Goal: Task Accomplishment & Management: Manage account settings

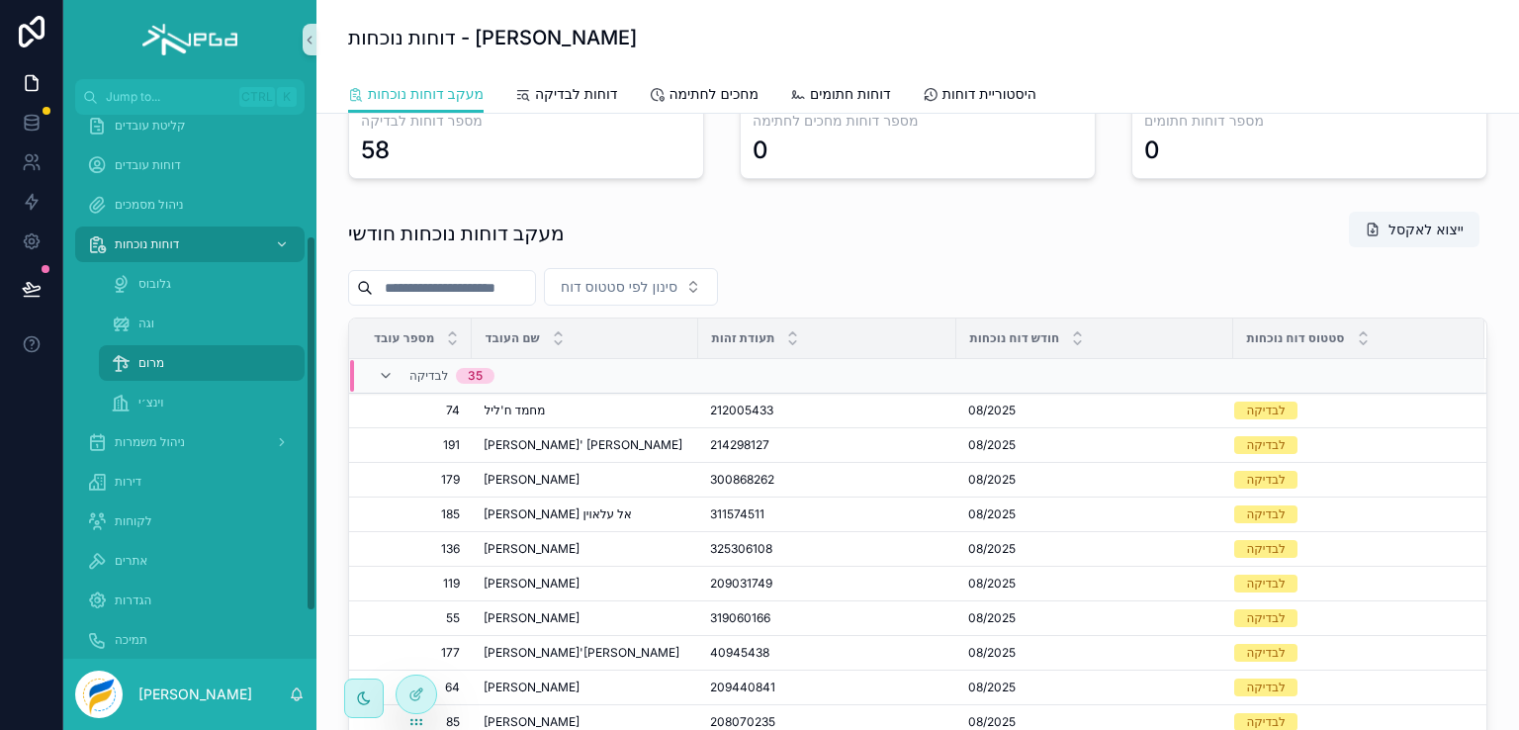
scroll to position [243, 0]
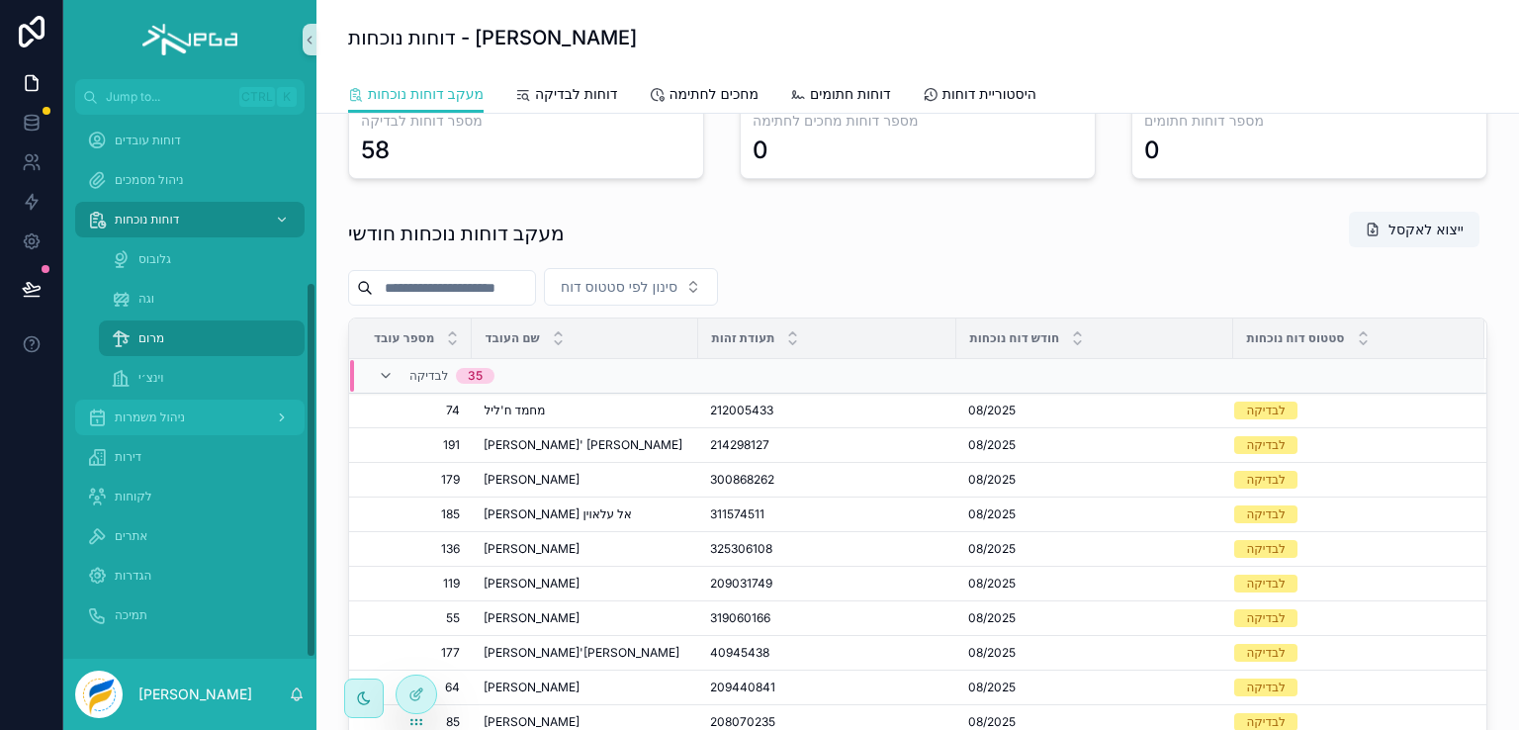
click at [160, 420] on span "ניהול משמרות" at bounding box center [150, 417] width 70 height 16
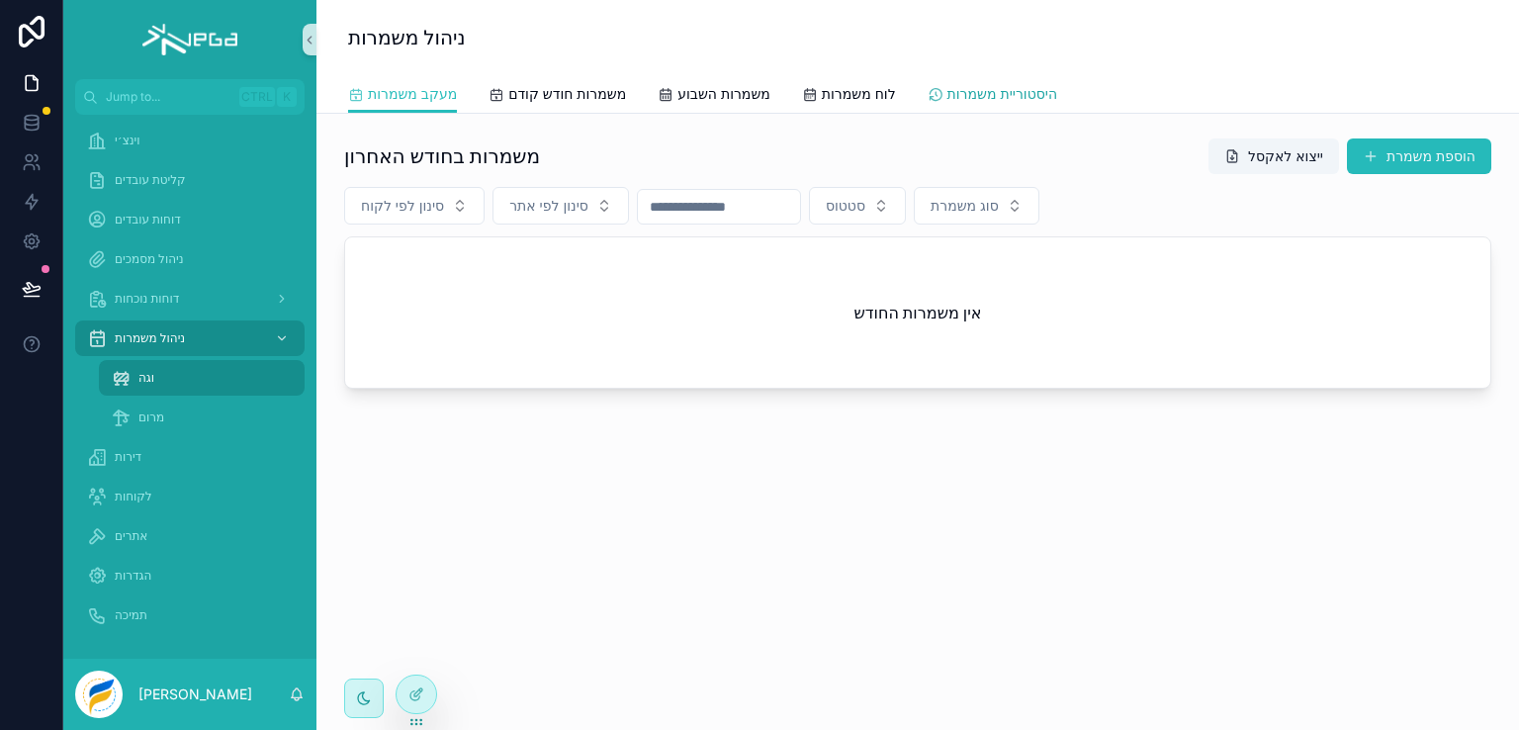
click at [992, 96] on span "היסטוריית משמרות" at bounding box center [1003, 94] width 110 height 20
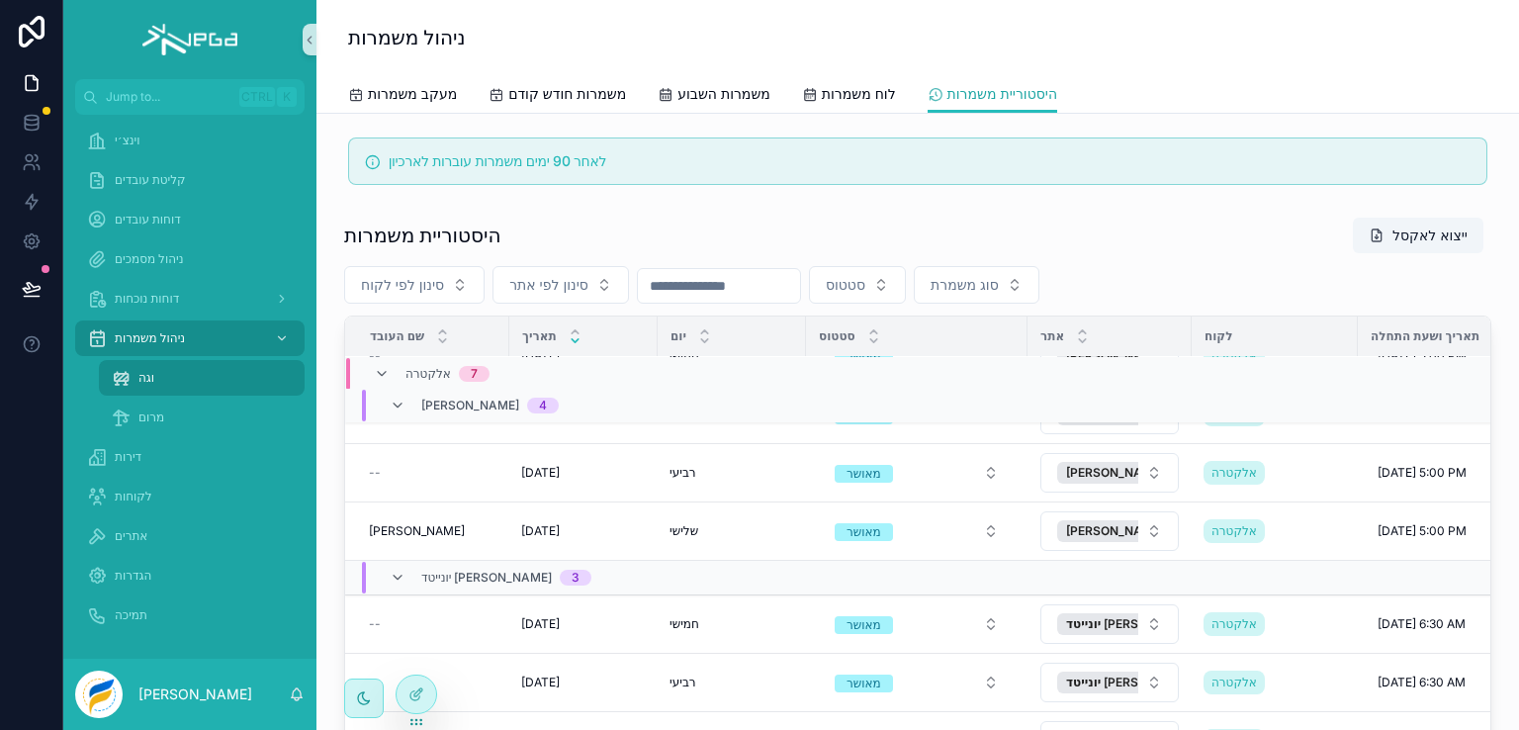
scroll to position [297, 0]
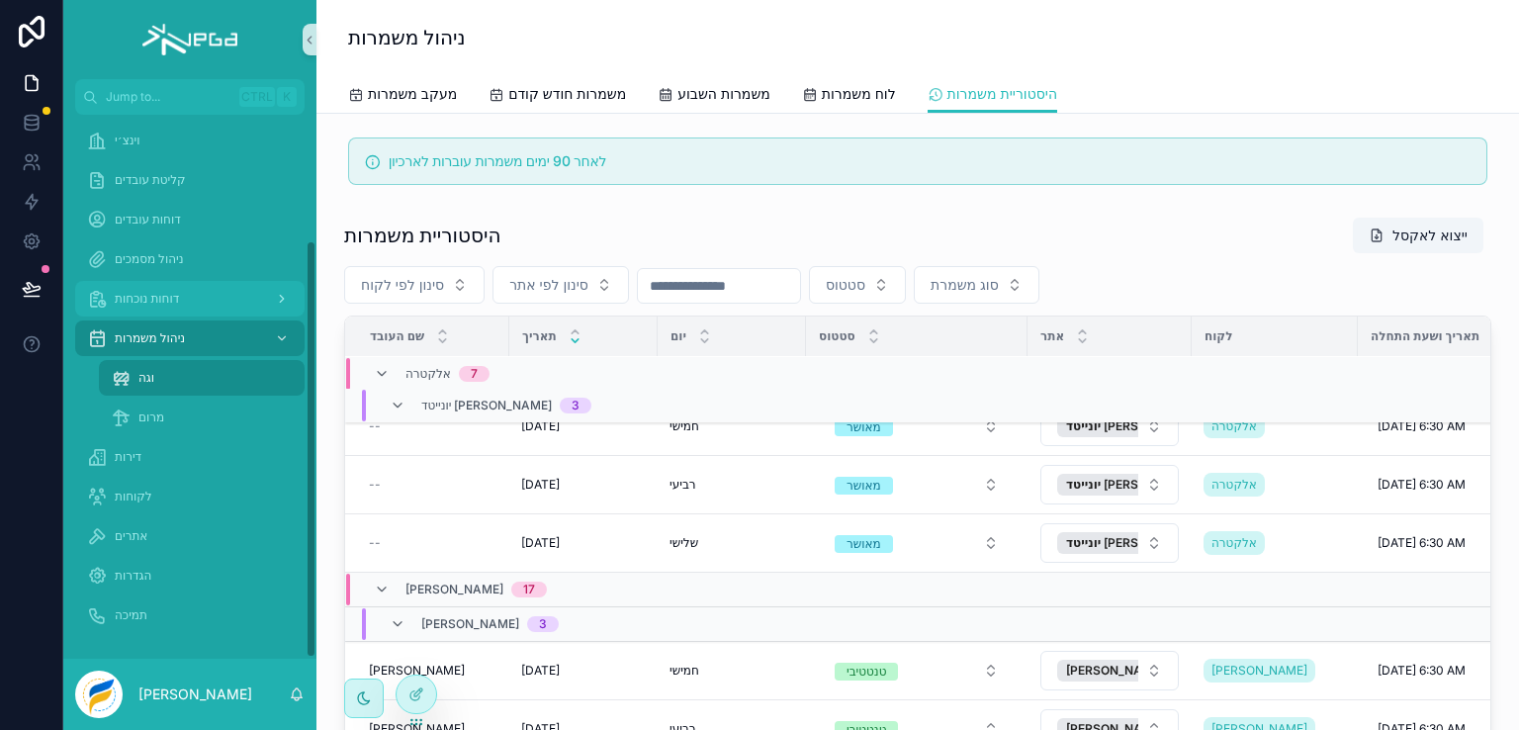
click at [161, 295] on span "דוחות נוכחות" at bounding box center [147, 299] width 64 height 16
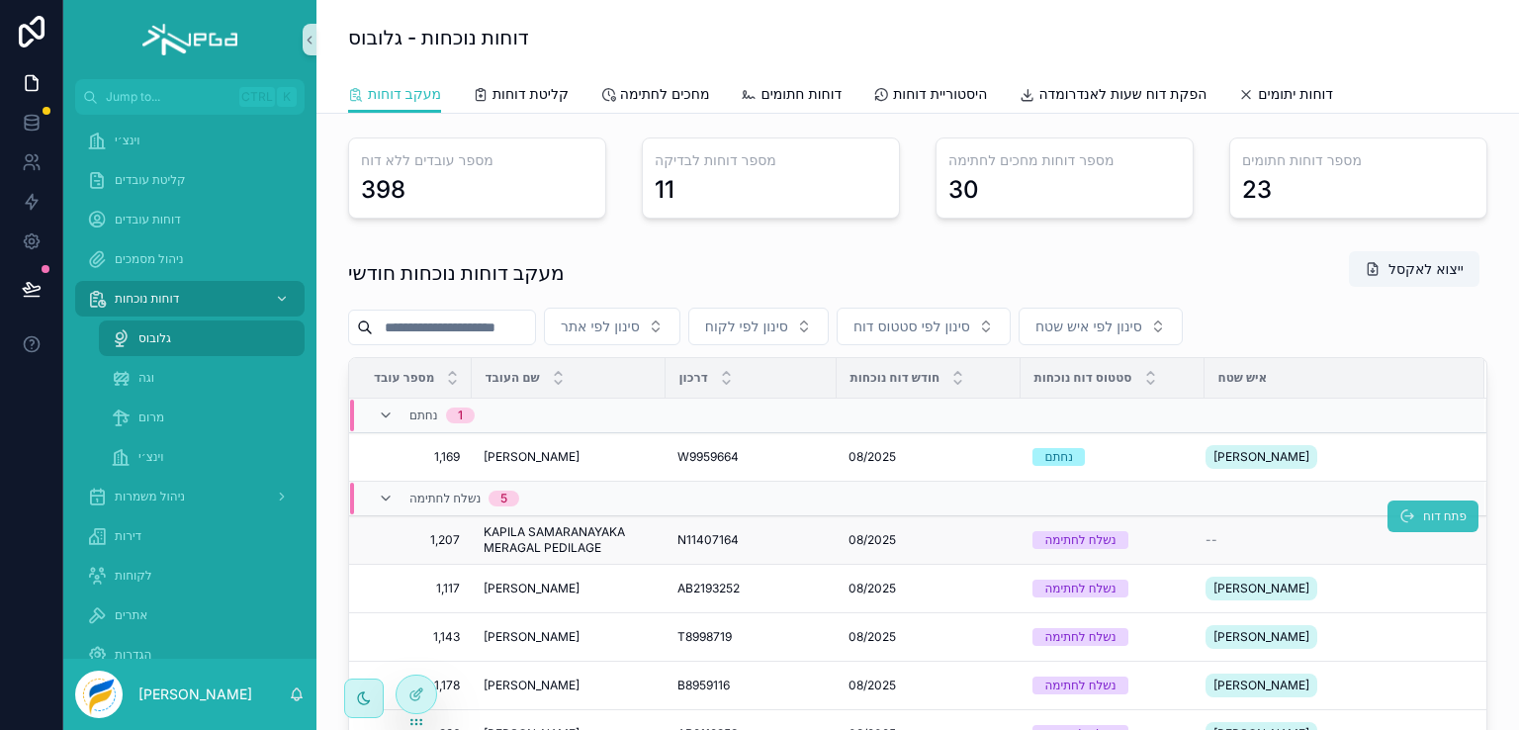
click at [1423, 513] on span "פתח דוח" at bounding box center [1445, 516] width 44 height 16
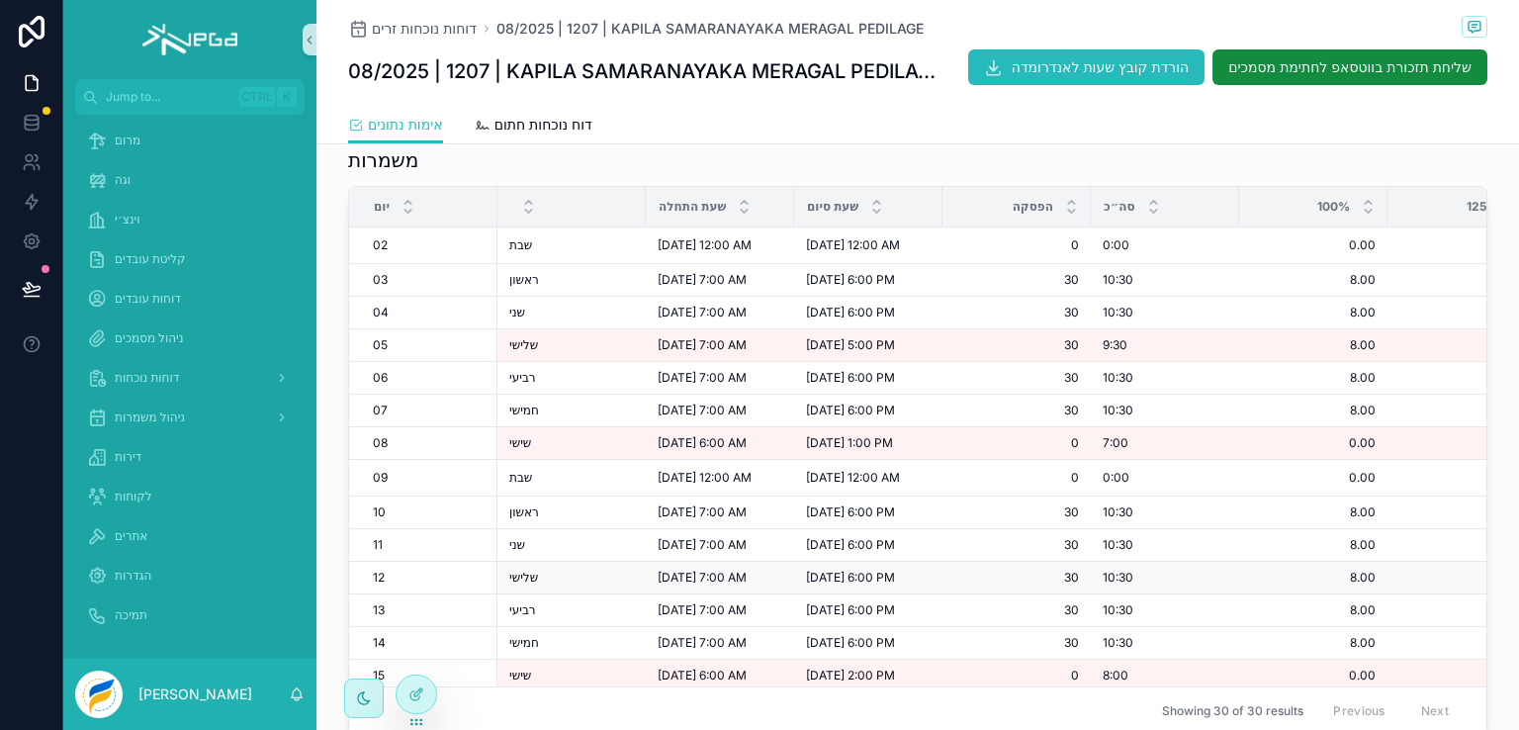
scroll to position [489, 0]
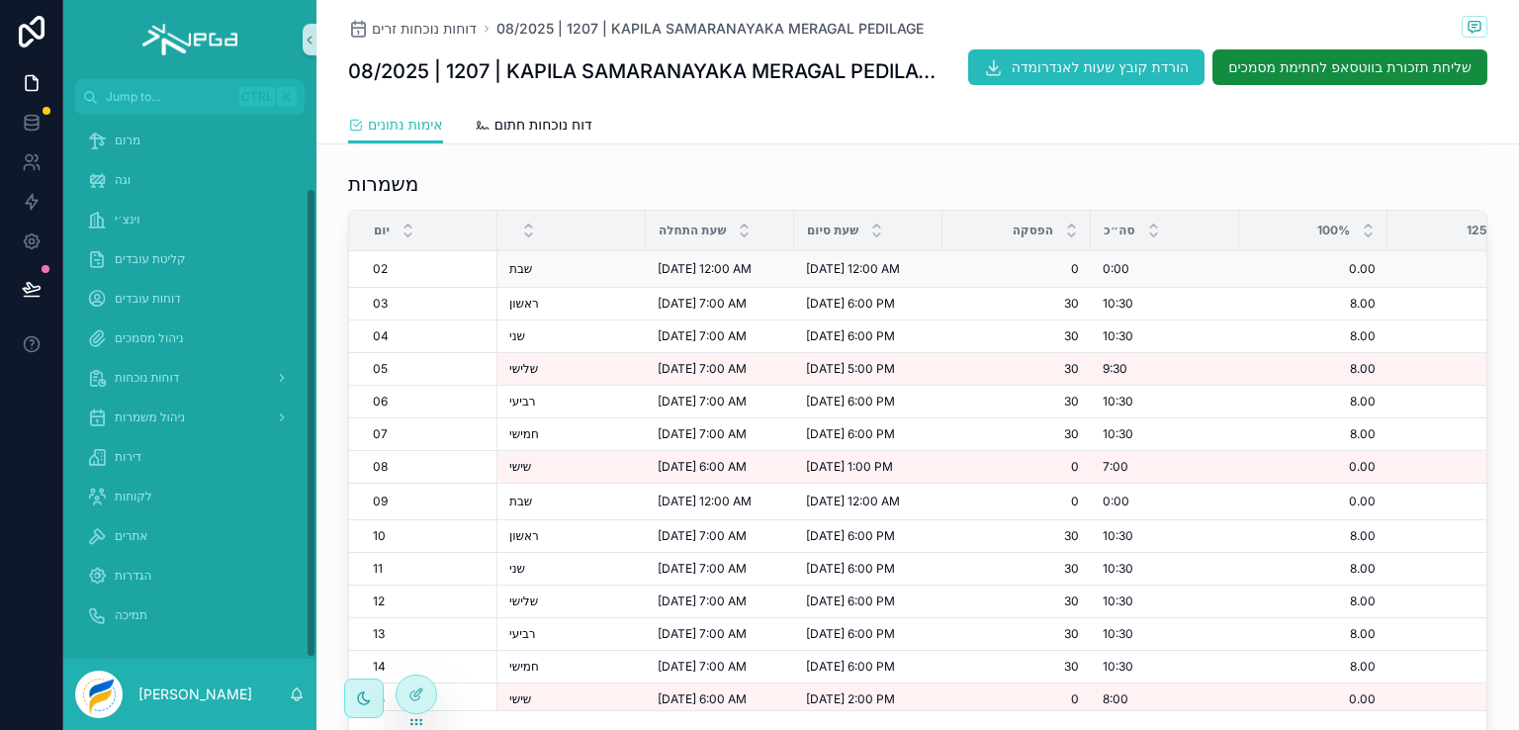
click at [410, 277] on div "02 02" at bounding box center [429, 269] width 113 height 16
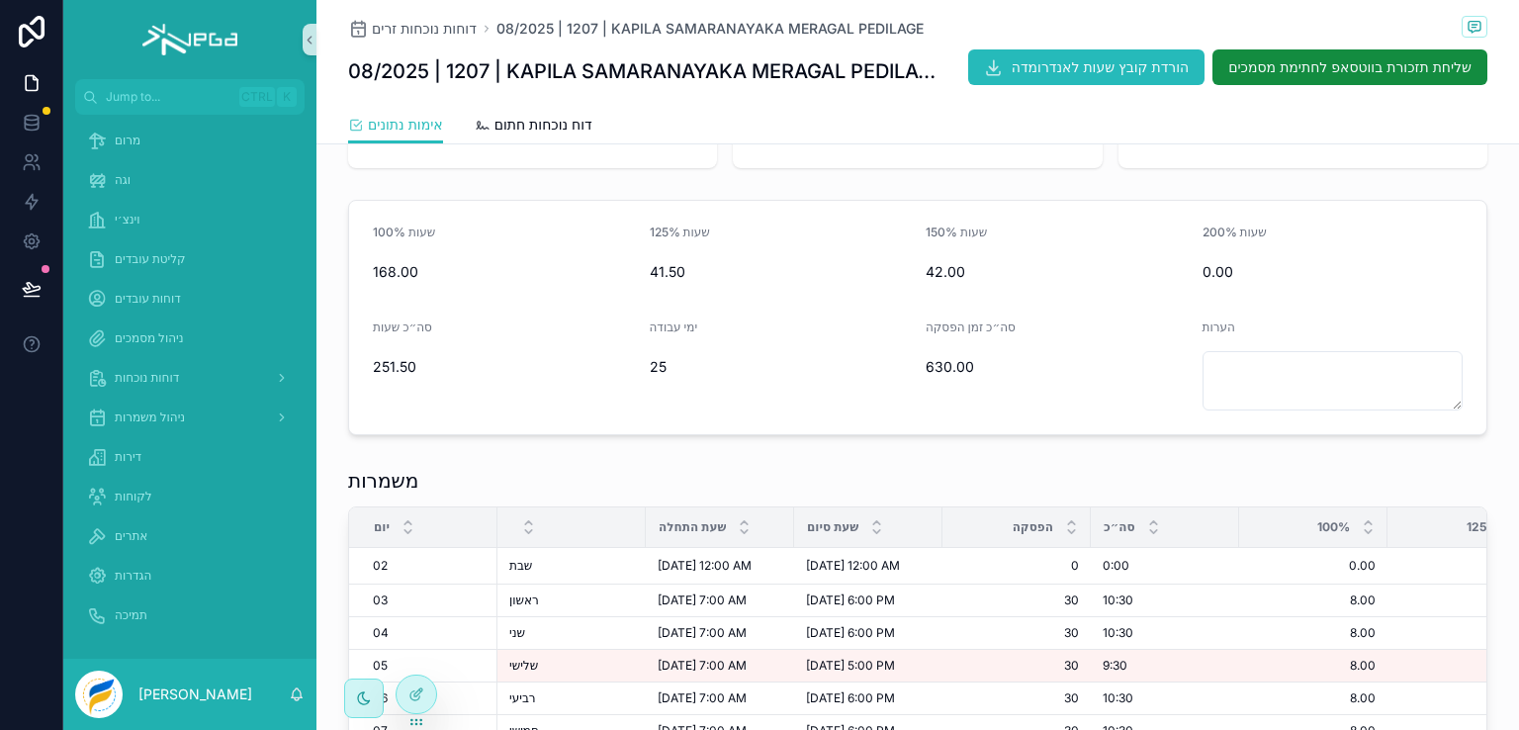
scroll to position [198, 0]
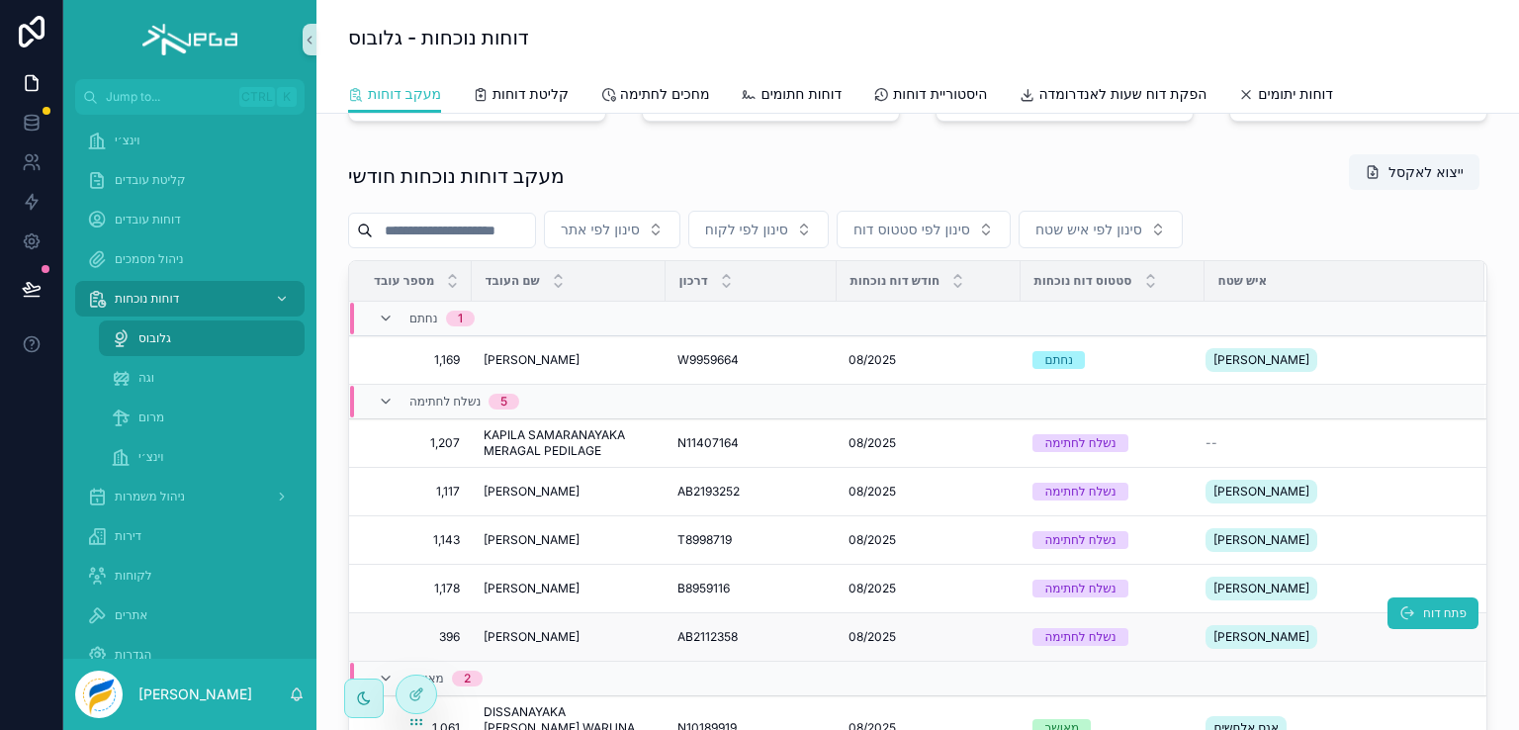
scroll to position [93, 0]
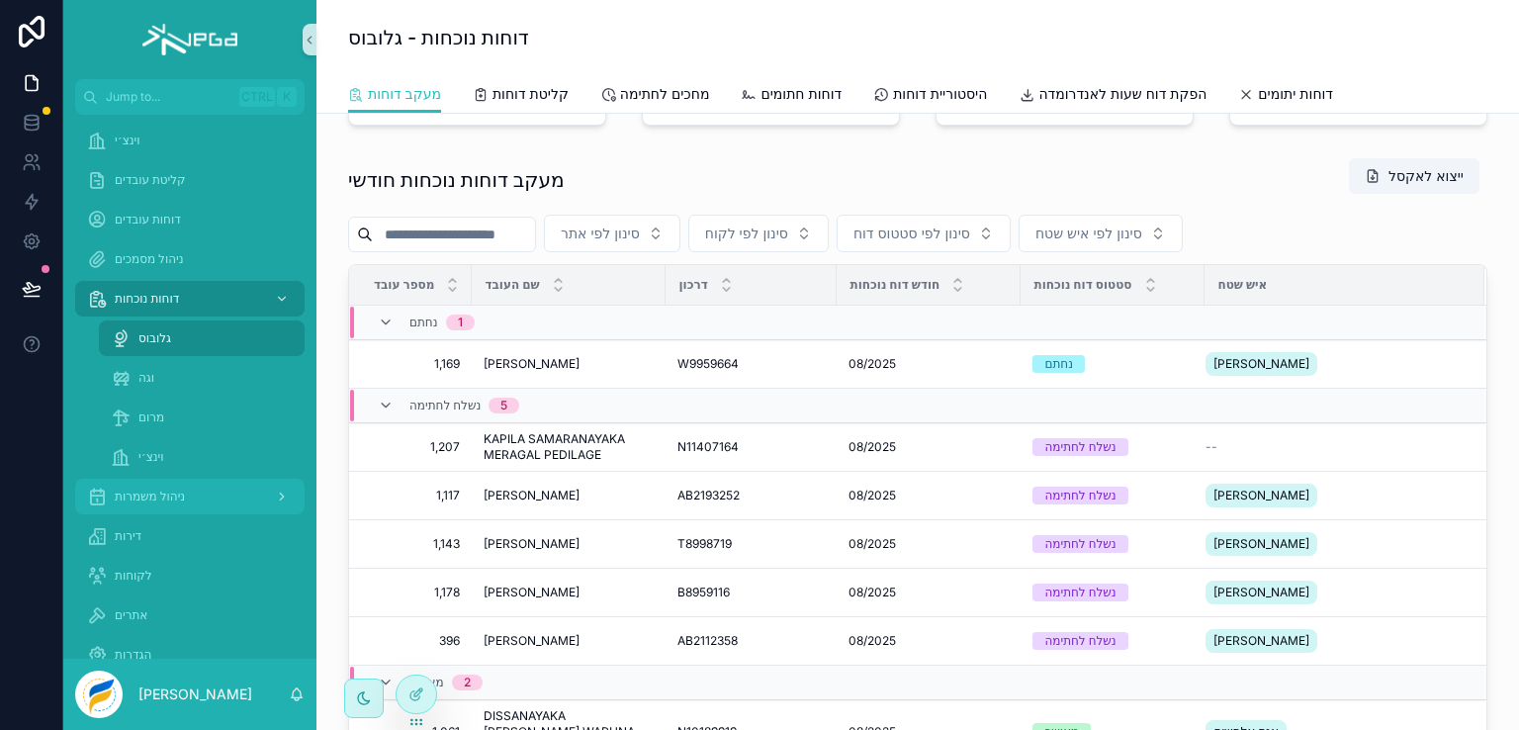
click at [140, 498] on span "ניהול משמרות" at bounding box center [150, 497] width 70 height 16
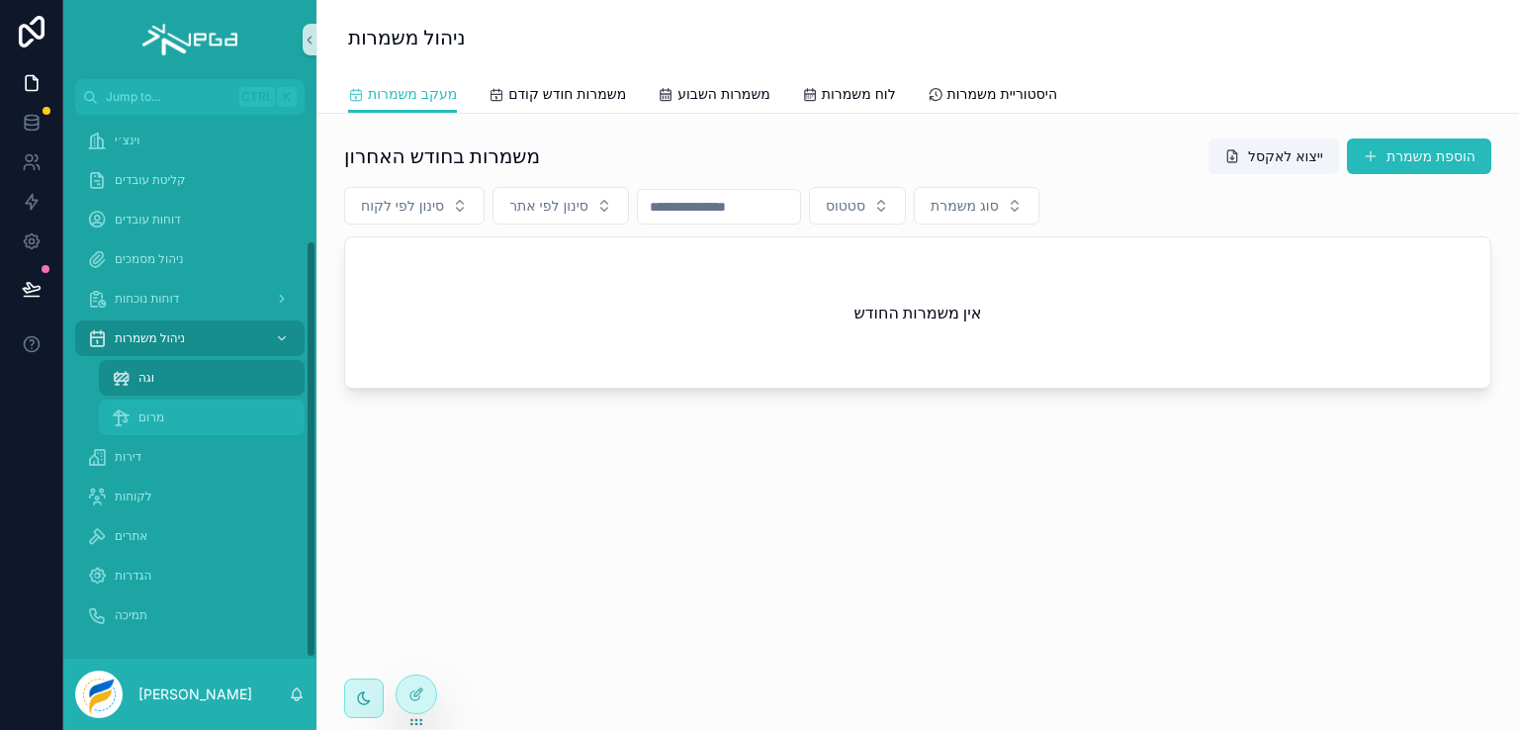
click at [156, 409] on span "מרום" at bounding box center [151, 417] width 26 height 16
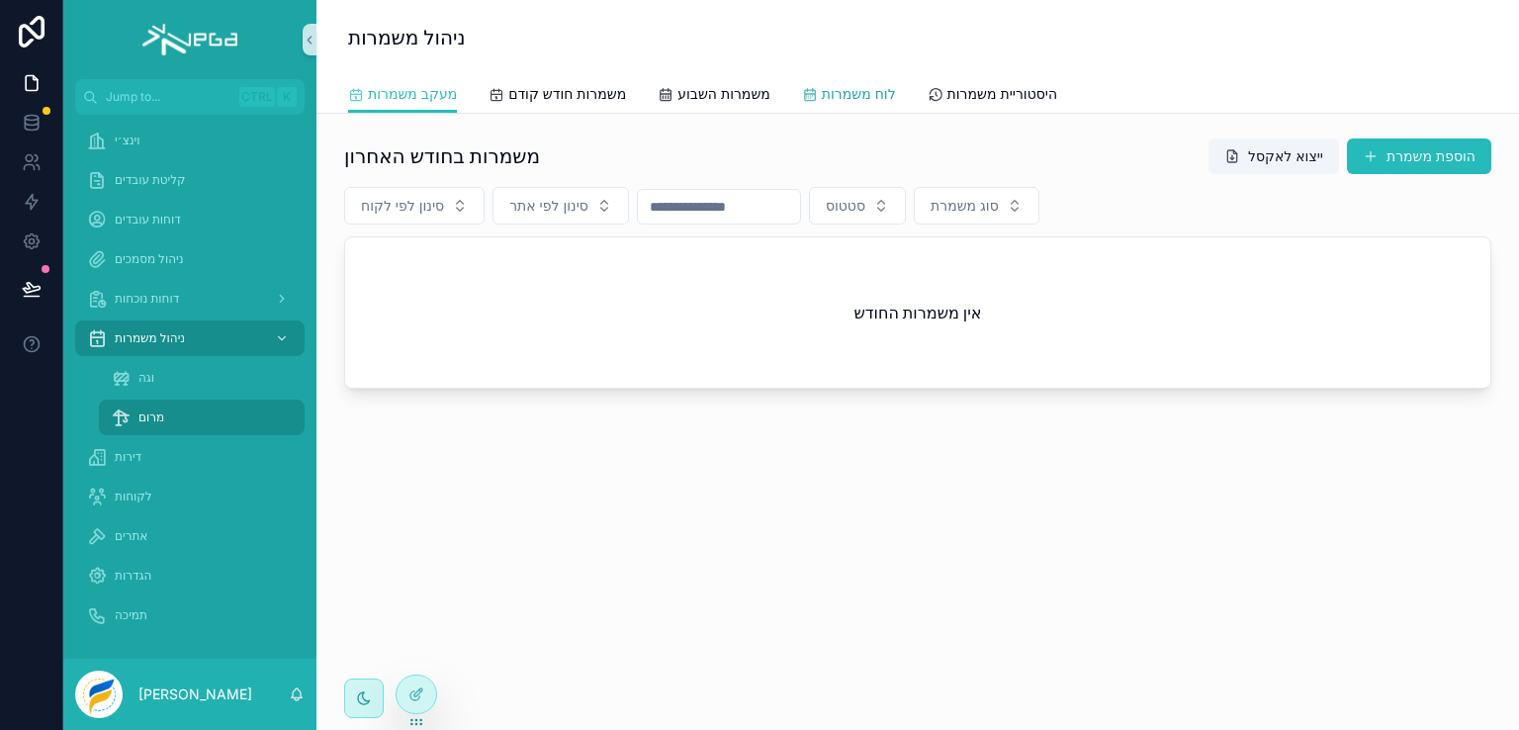
click at [862, 93] on span "לוח משמרות" at bounding box center [859, 94] width 74 height 20
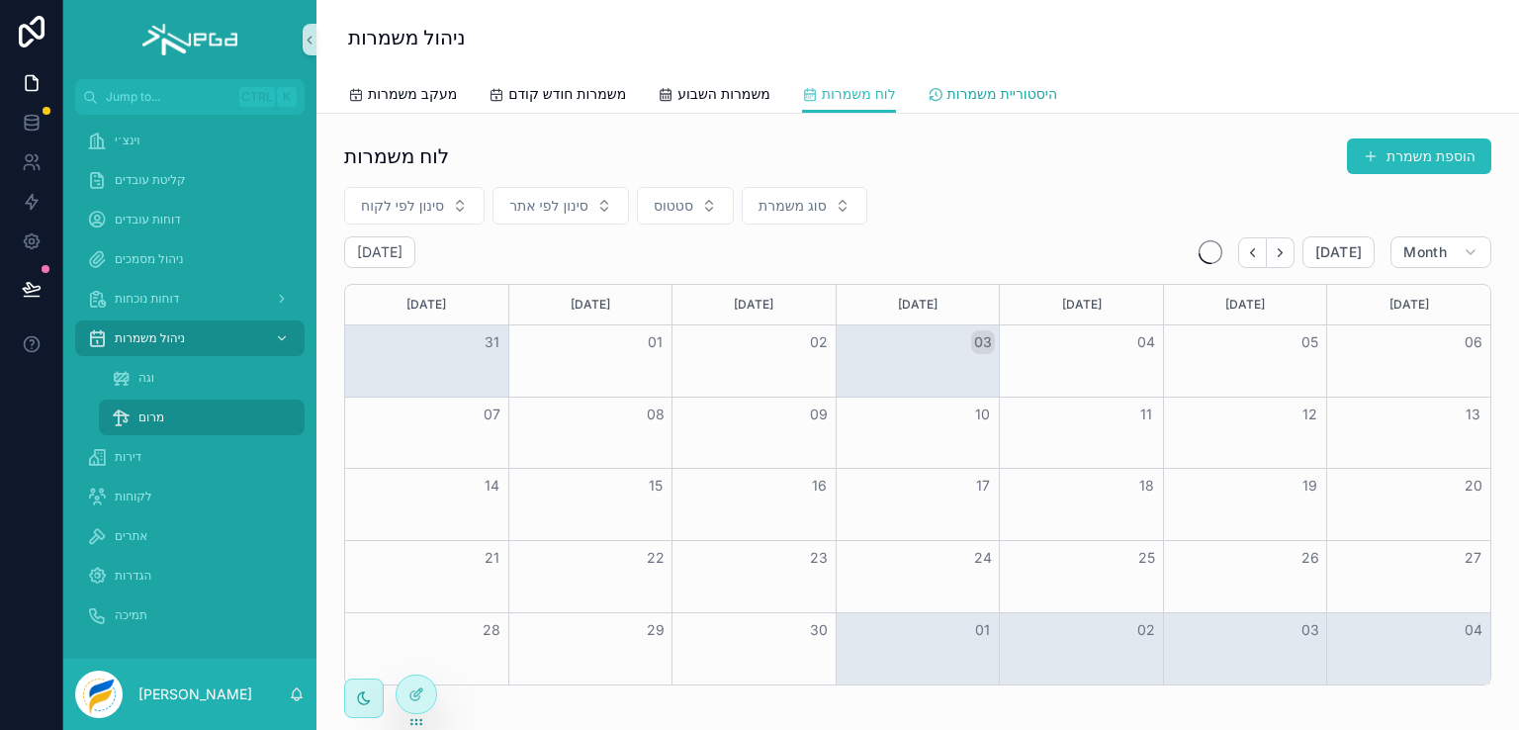
click at [1028, 96] on span "היסטוריית משמרות" at bounding box center [1003, 94] width 110 height 20
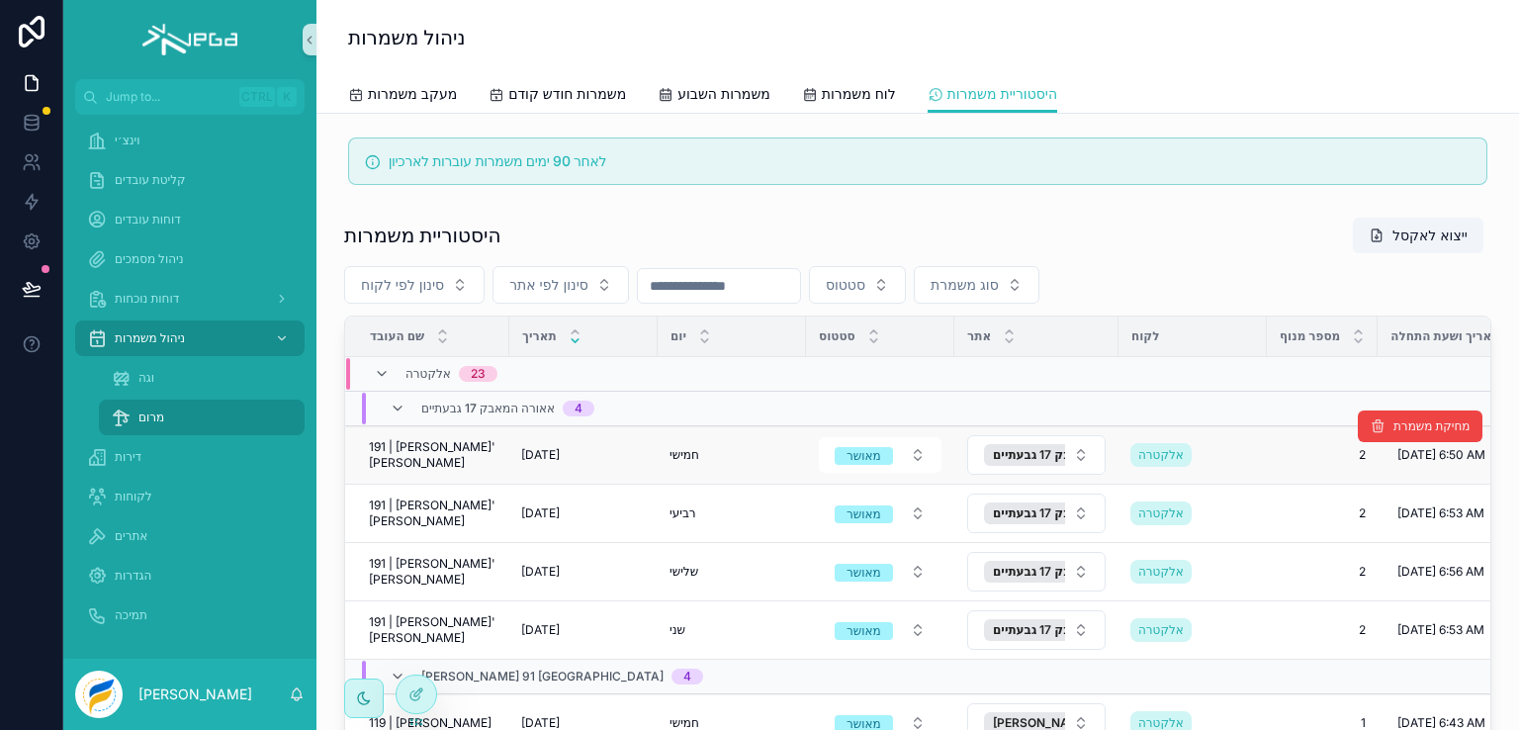
click at [454, 449] on span "191 | [PERSON_NAME]' [PERSON_NAME]" at bounding box center [433, 455] width 129 height 32
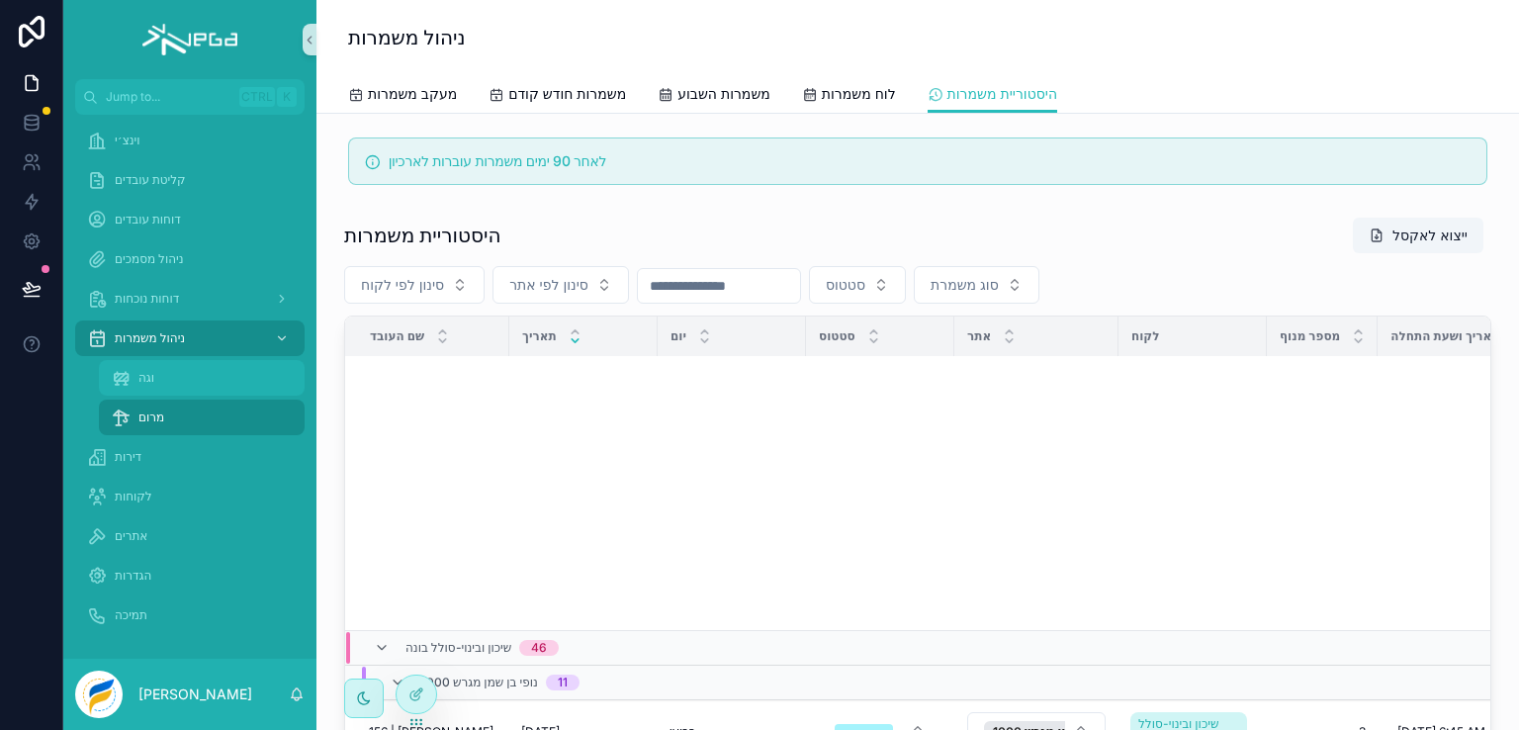
scroll to position [5877, 0]
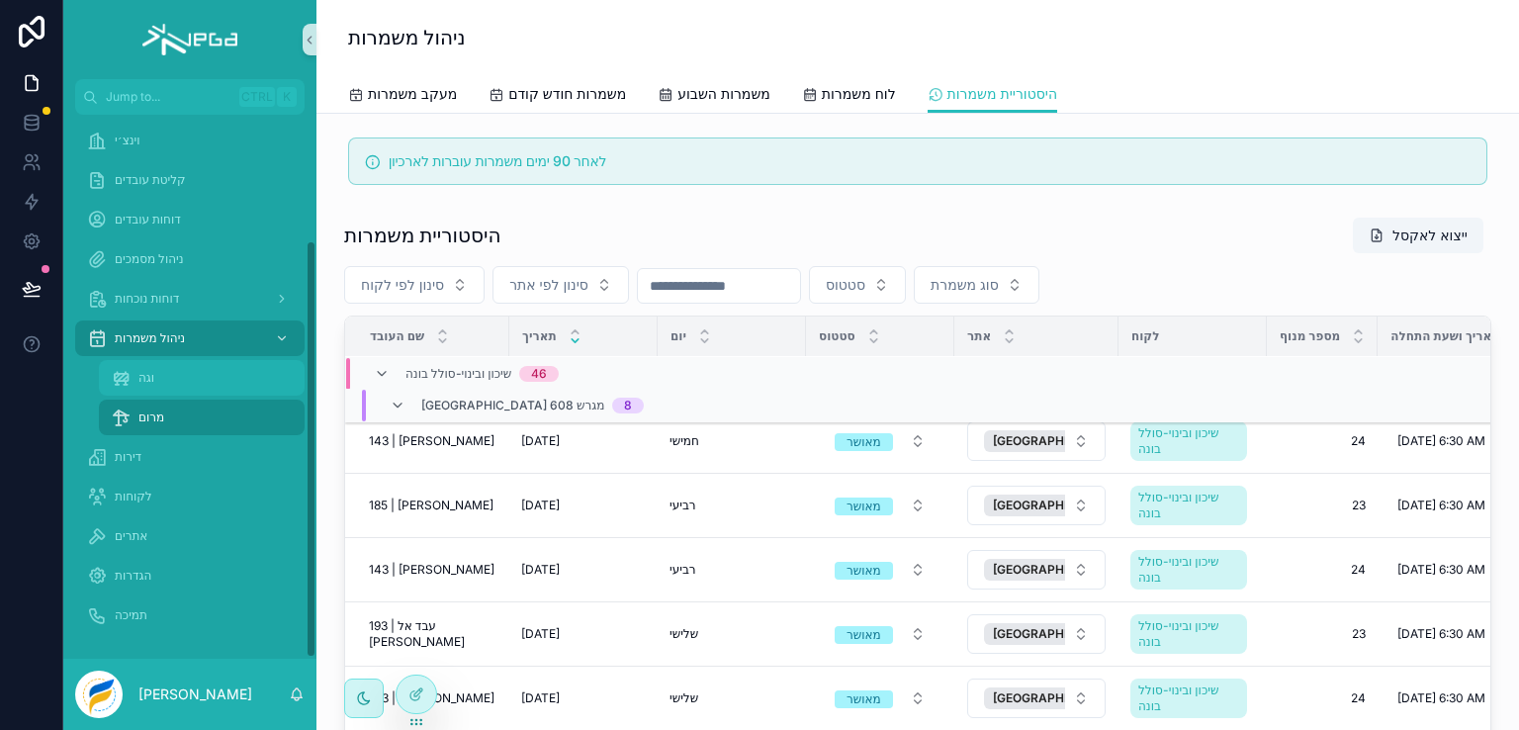
click at [136, 365] on div "וגה" at bounding box center [202, 378] width 182 height 32
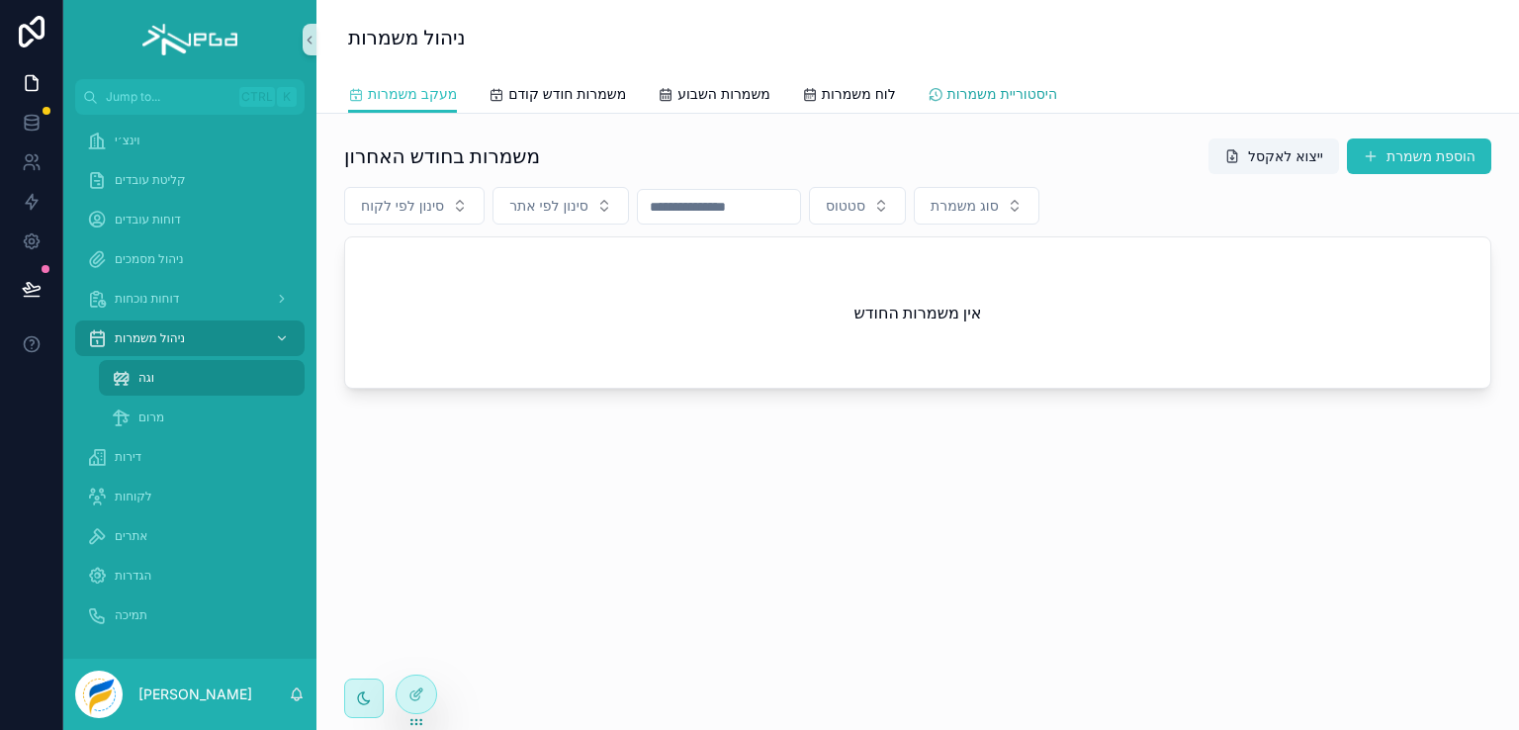
click at [1016, 90] on span "היסטוריית משמרות" at bounding box center [1003, 94] width 110 height 20
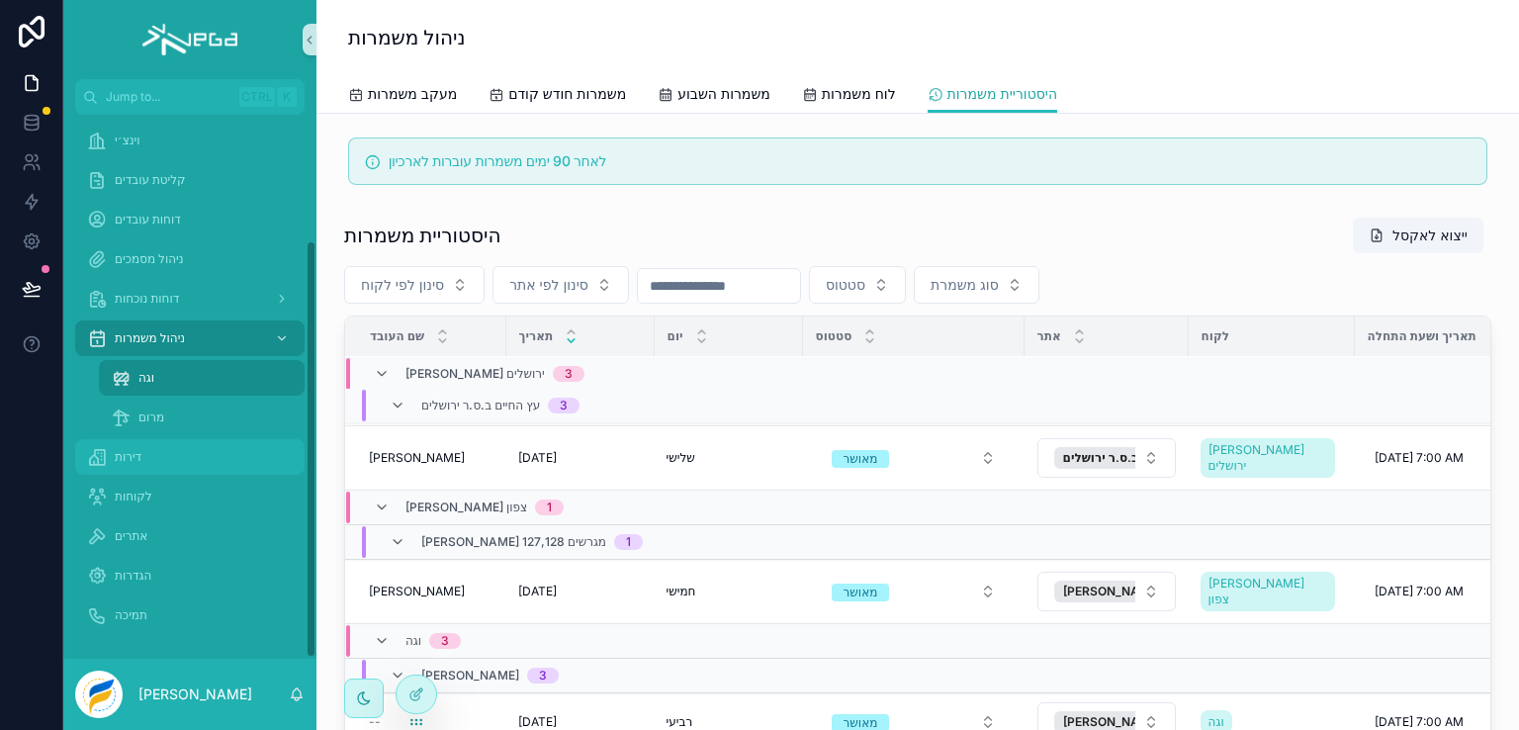
scroll to position [2547, 0]
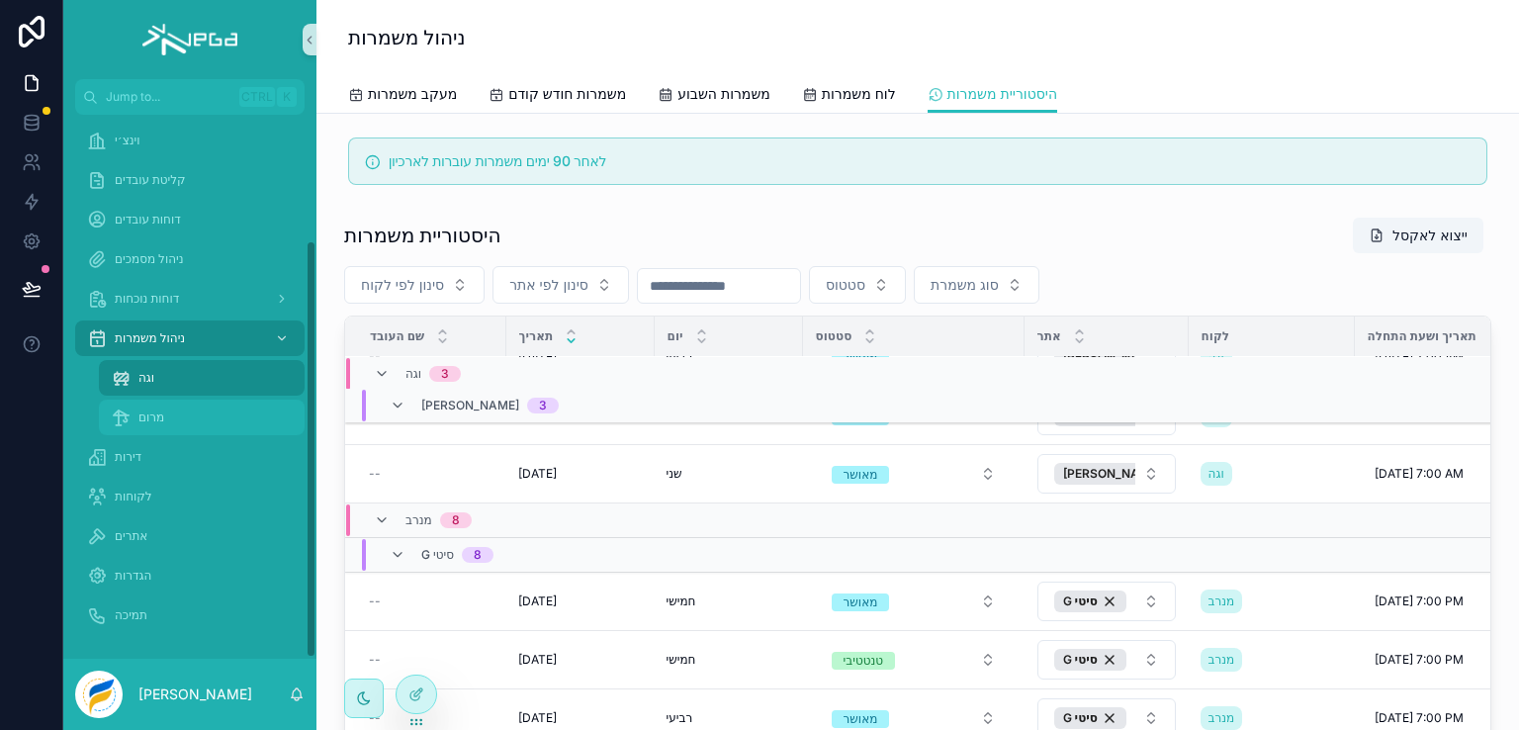
click at [136, 419] on div "מרום" at bounding box center [202, 418] width 182 height 32
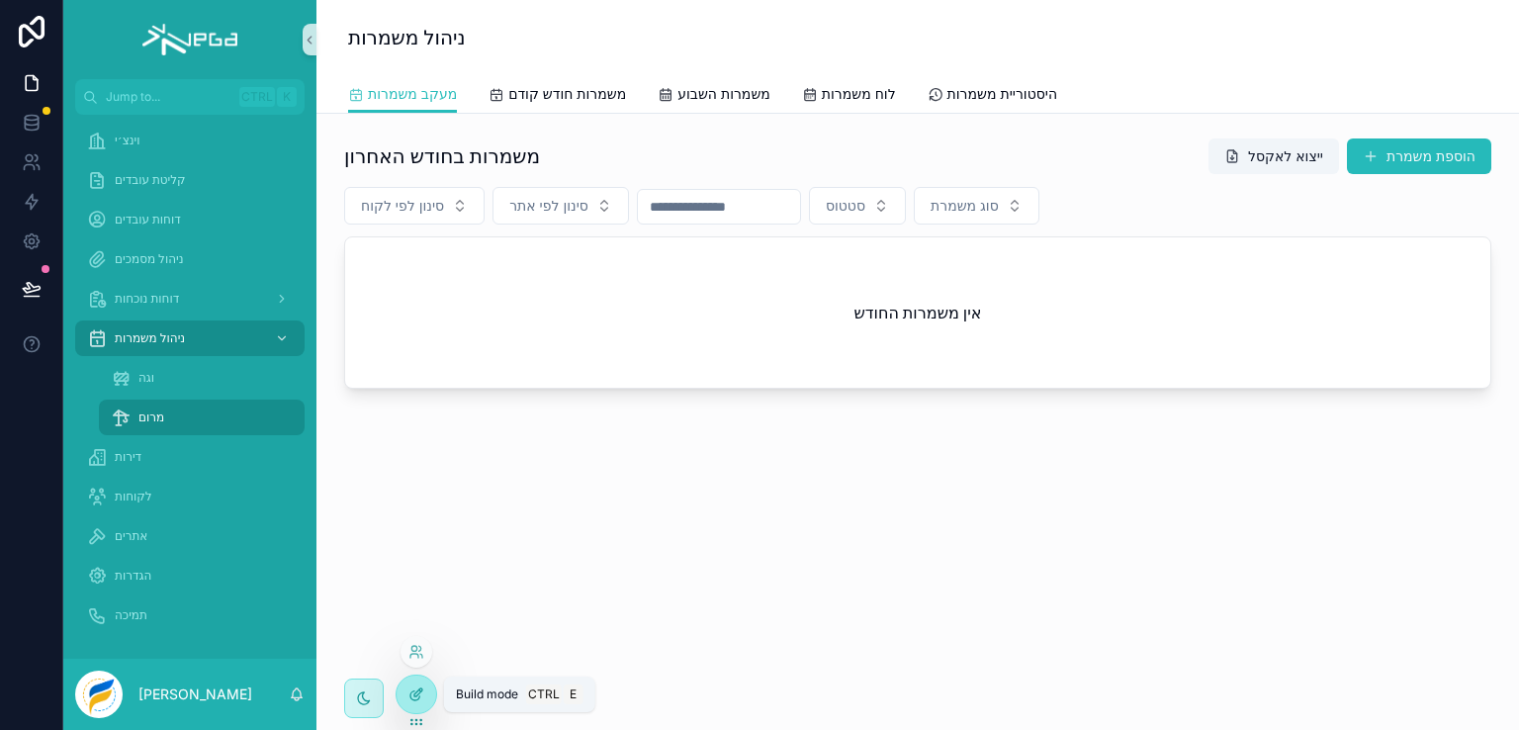
click at [408, 687] on icon at bounding box center [416, 694] width 16 height 16
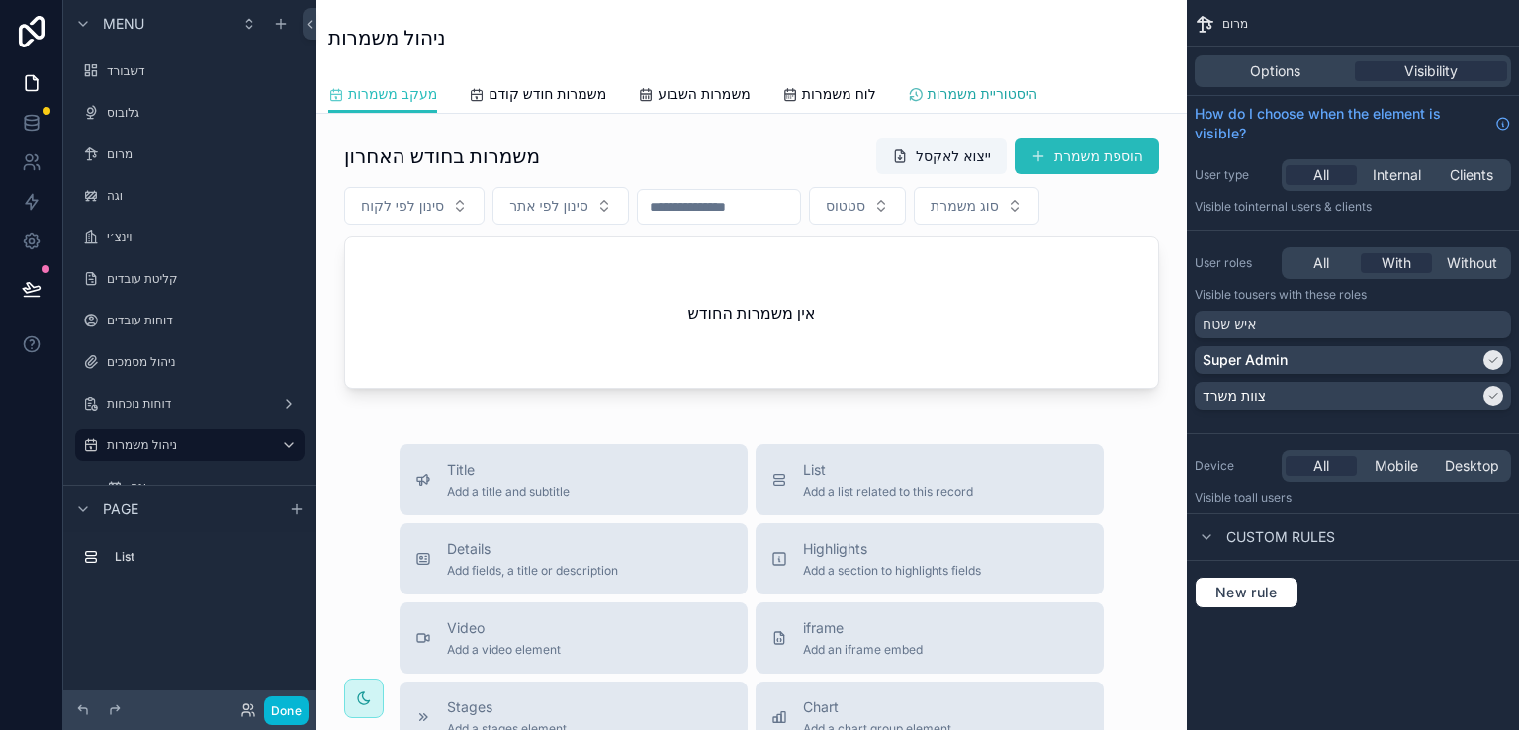
click at [1000, 98] on span "היסטוריית משמרות" at bounding box center [983, 94] width 110 height 20
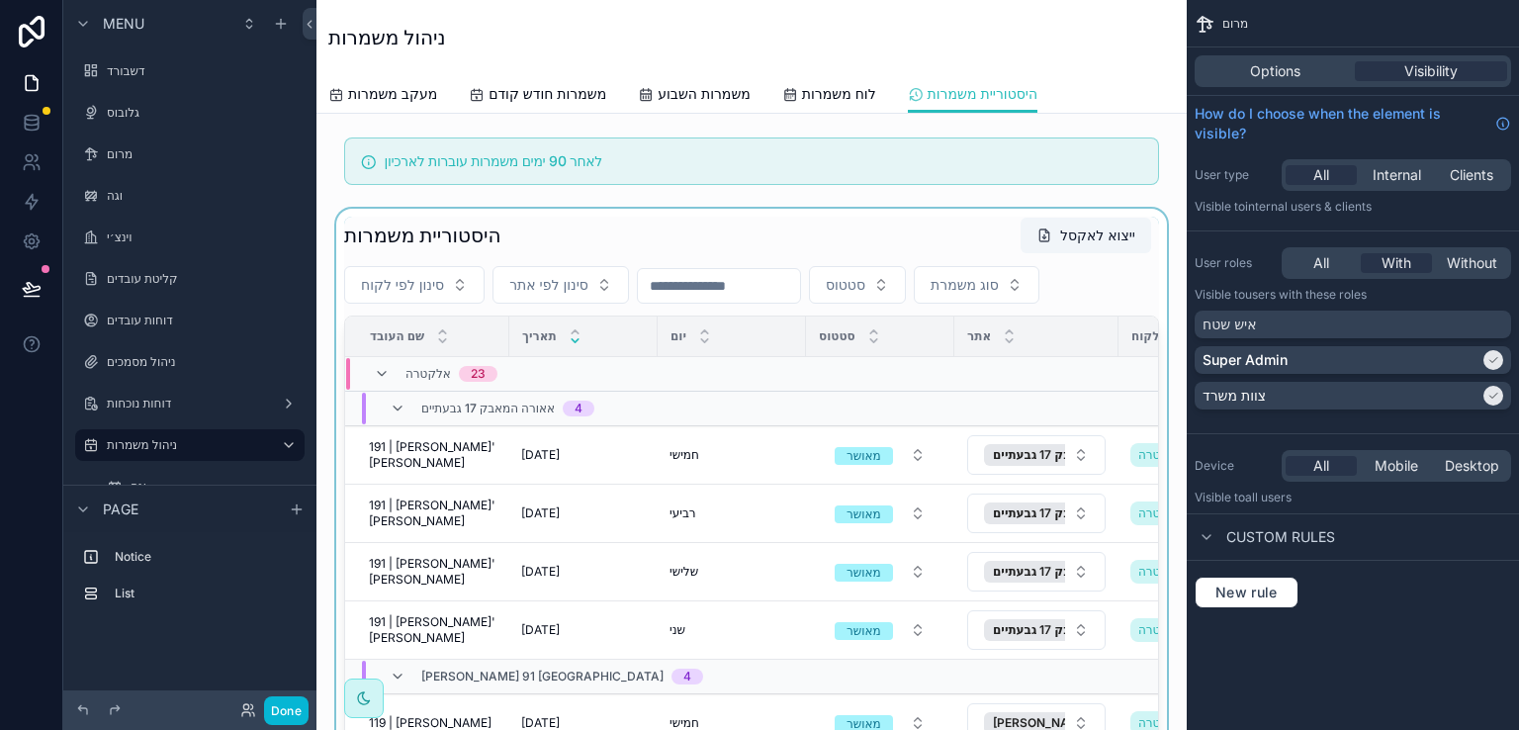
click at [975, 230] on div "scrollable content" at bounding box center [751, 541] width 839 height 665
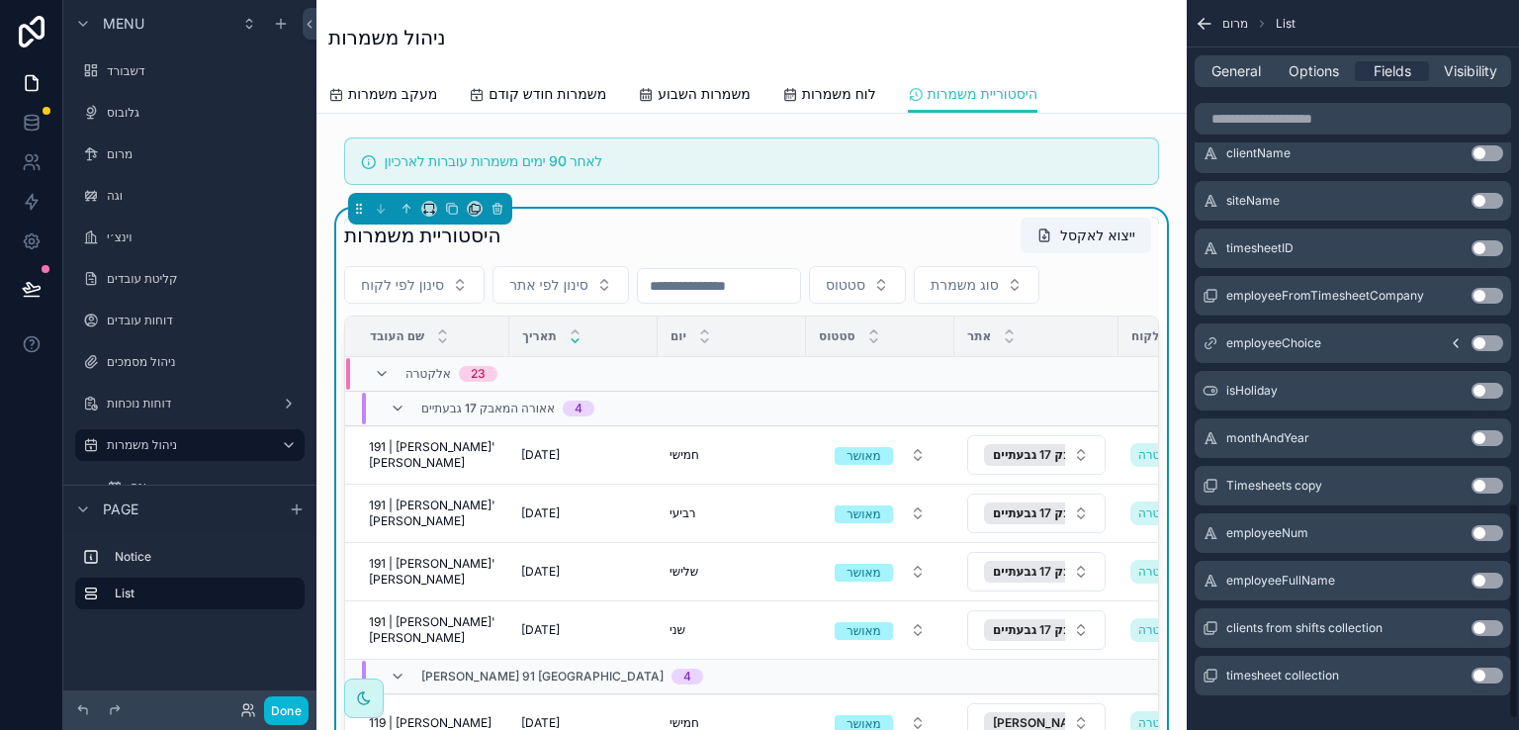
scroll to position [1725, 0]
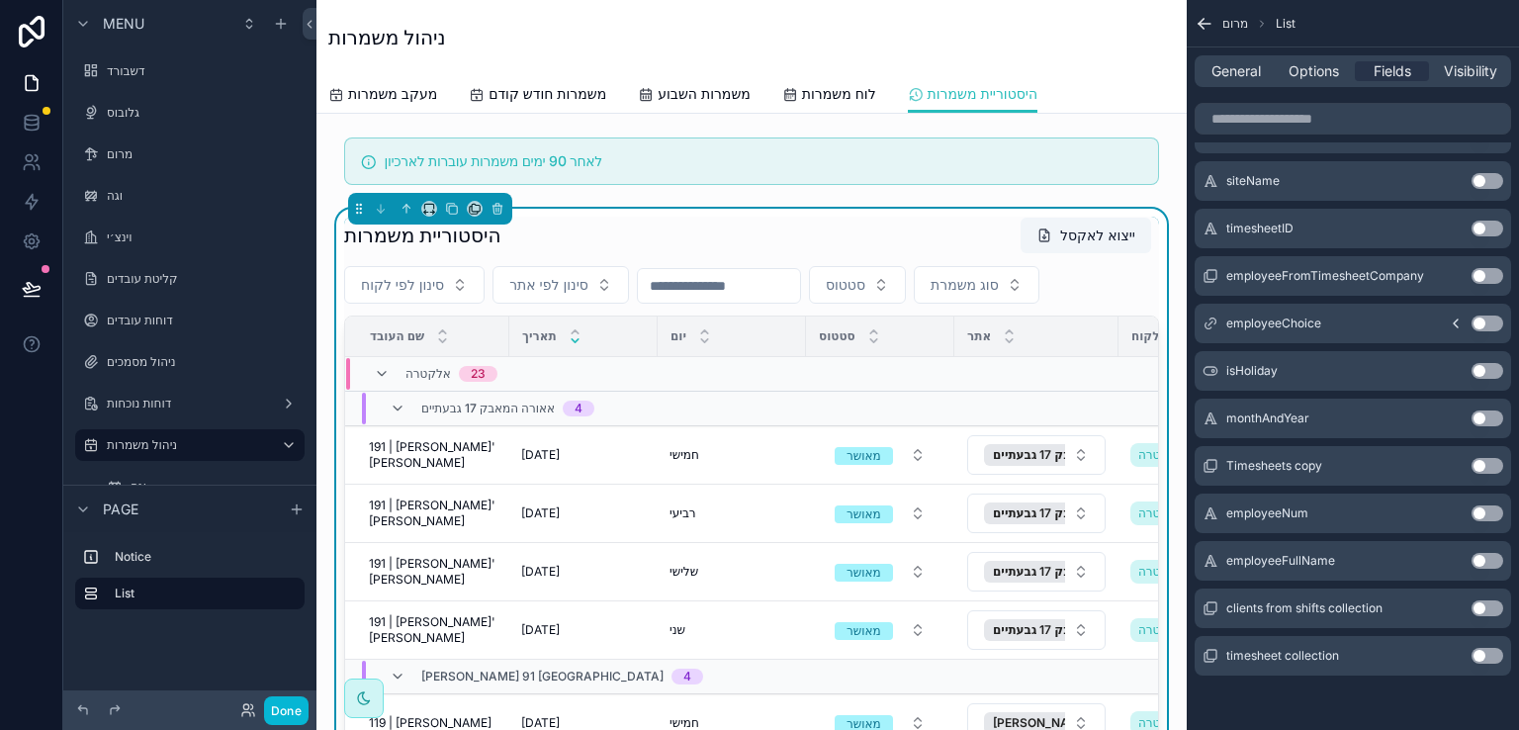
click at [1487, 508] on button "Use setting" at bounding box center [1488, 513] width 32 height 16
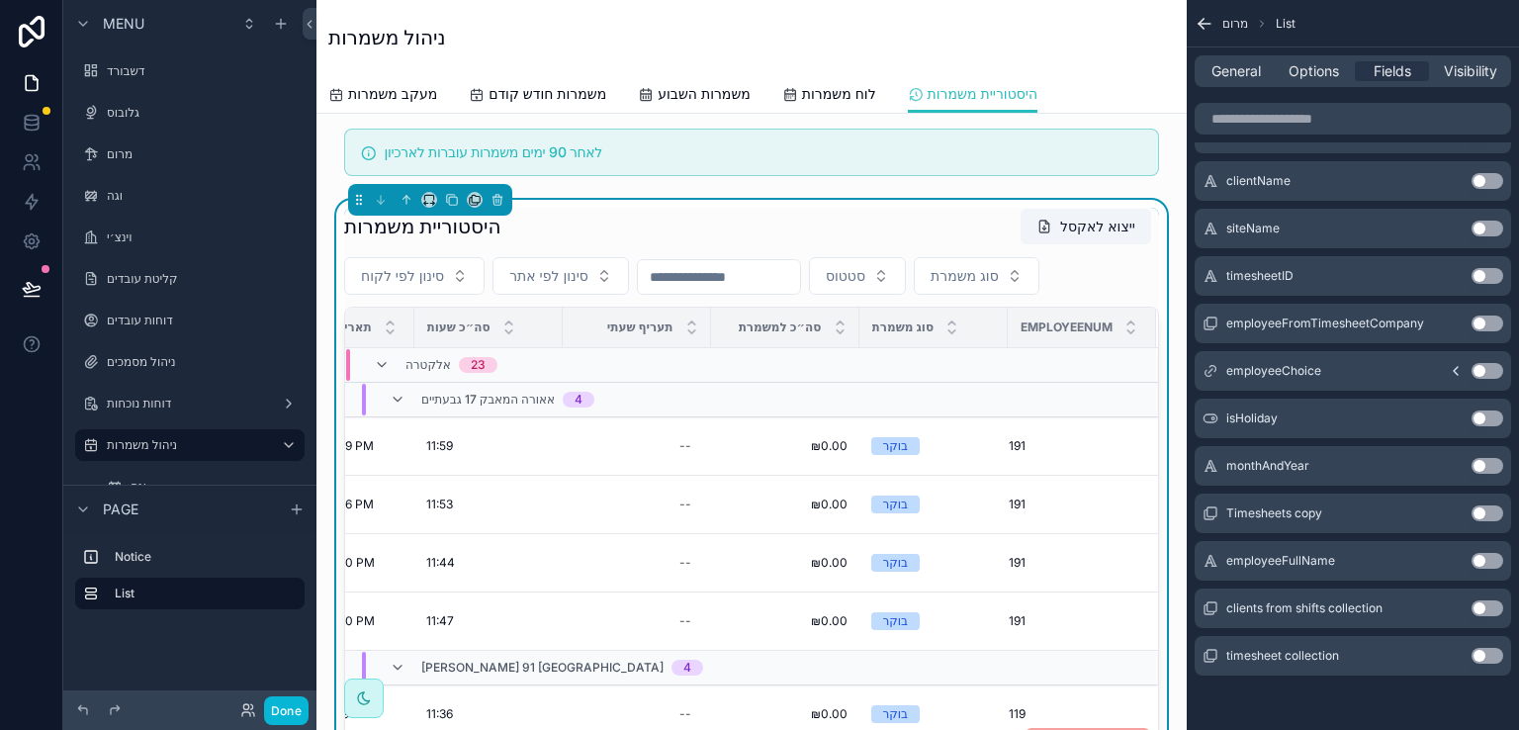
scroll to position [0, 0]
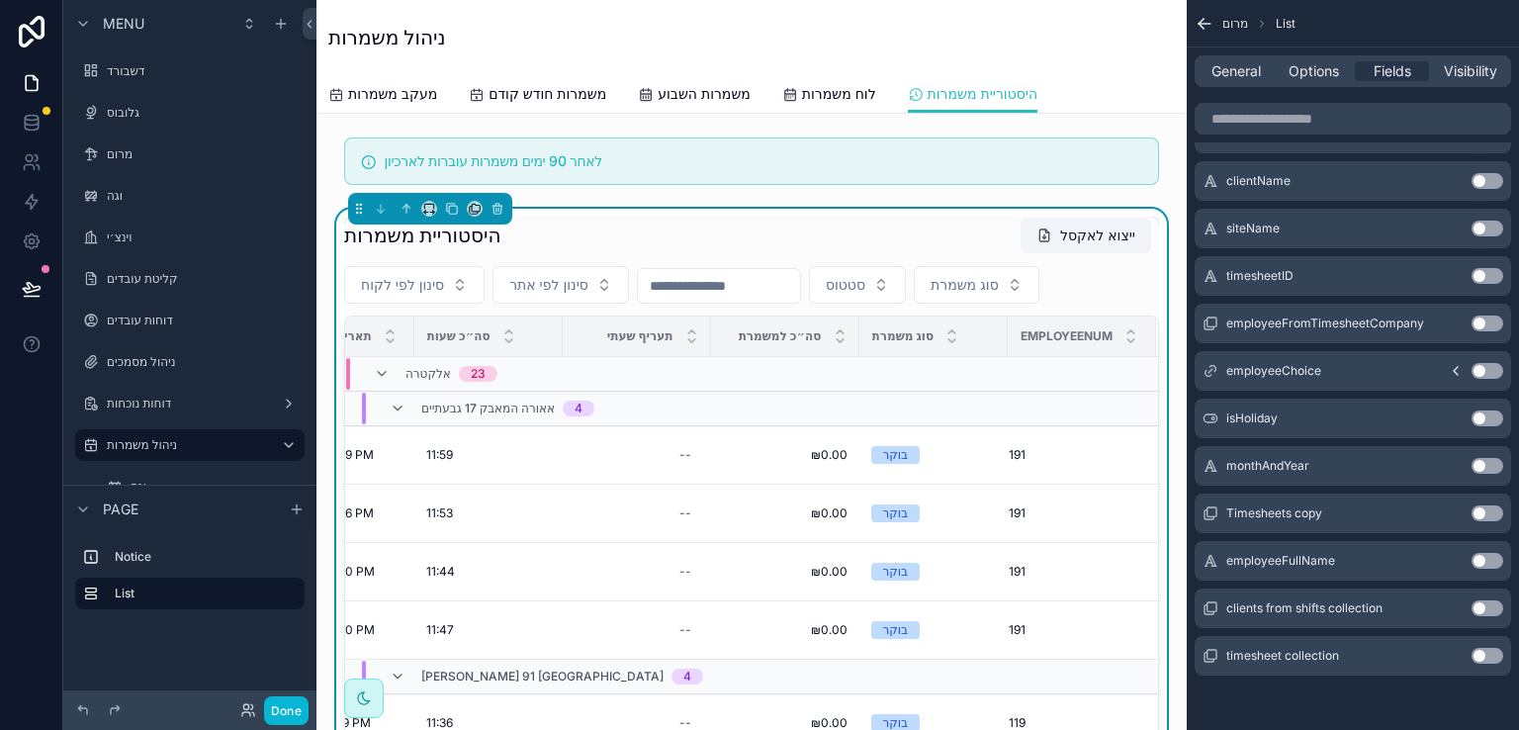
click at [1489, 560] on button "Use setting" at bounding box center [1488, 561] width 32 height 16
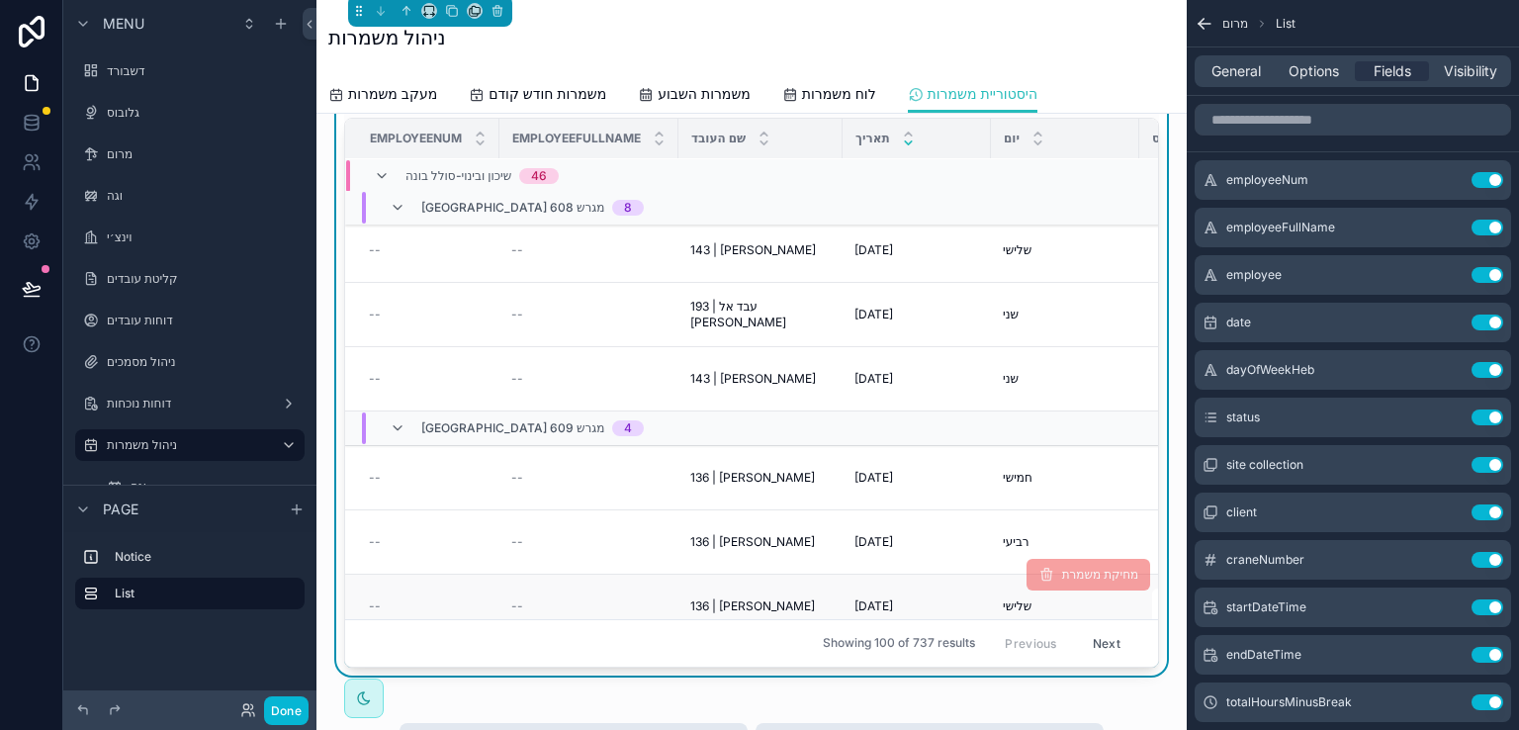
scroll to position [6266, 0]
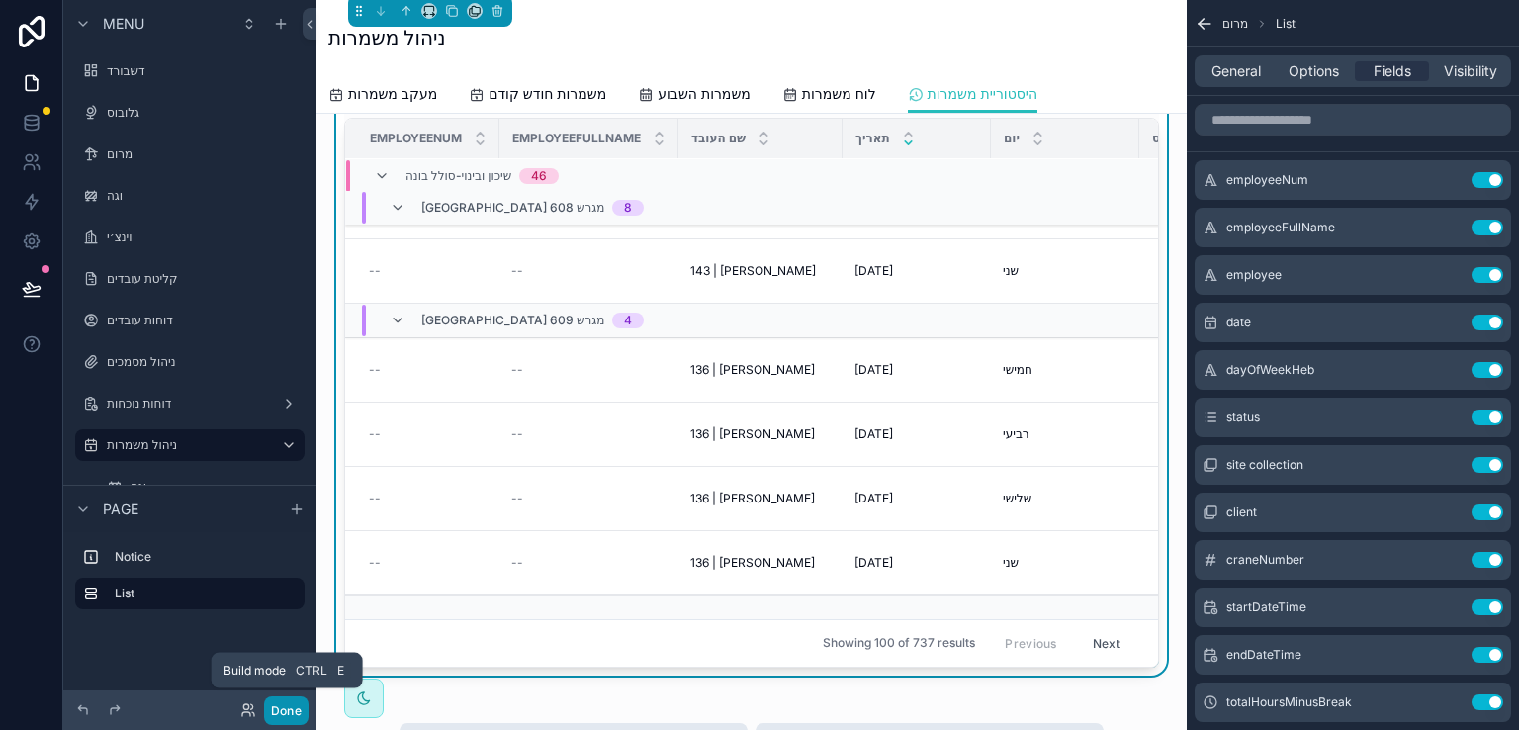
click at [277, 704] on button "Done" at bounding box center [286, 710] width 45 height 29
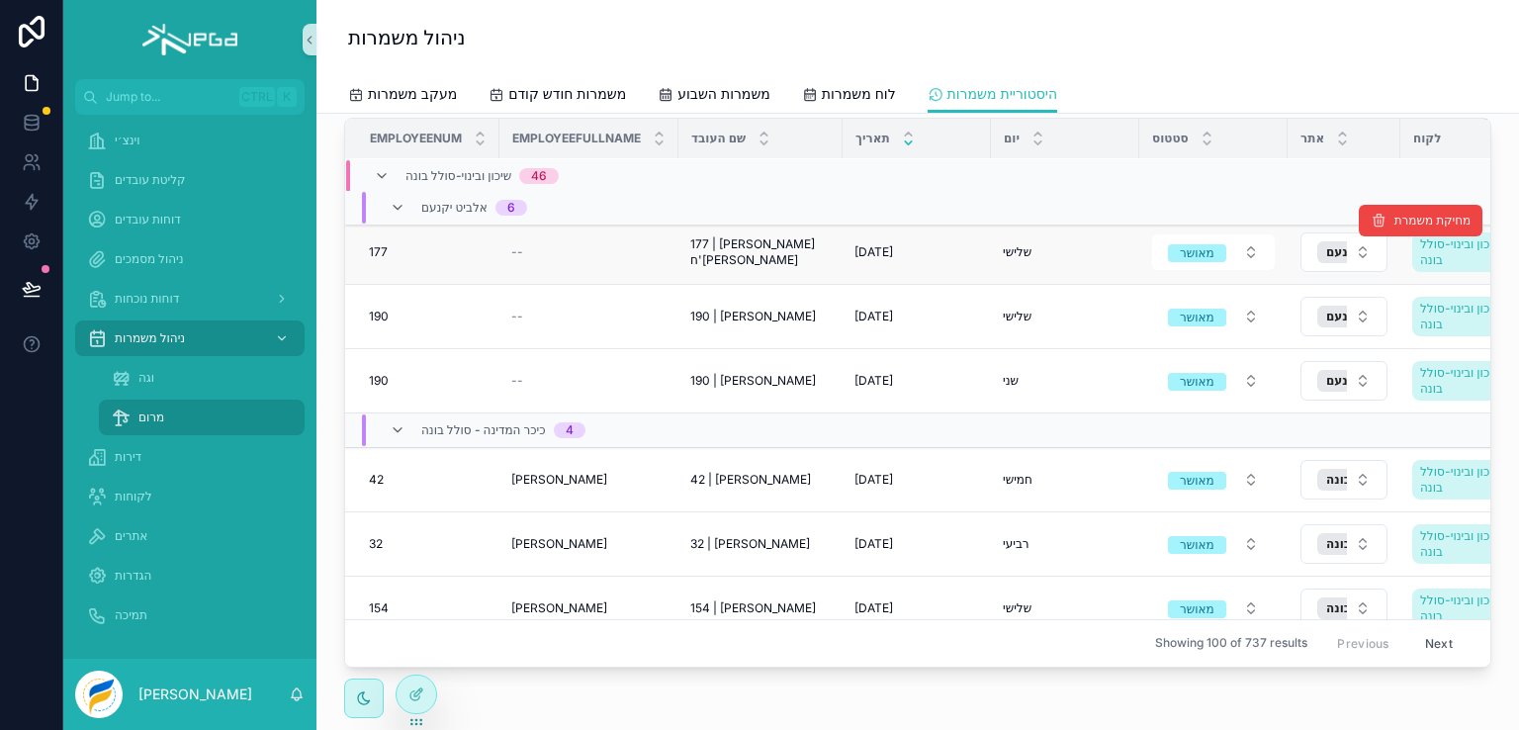
scroll to position [3581, 0]
